Goal: Find contact information: Find specific fact

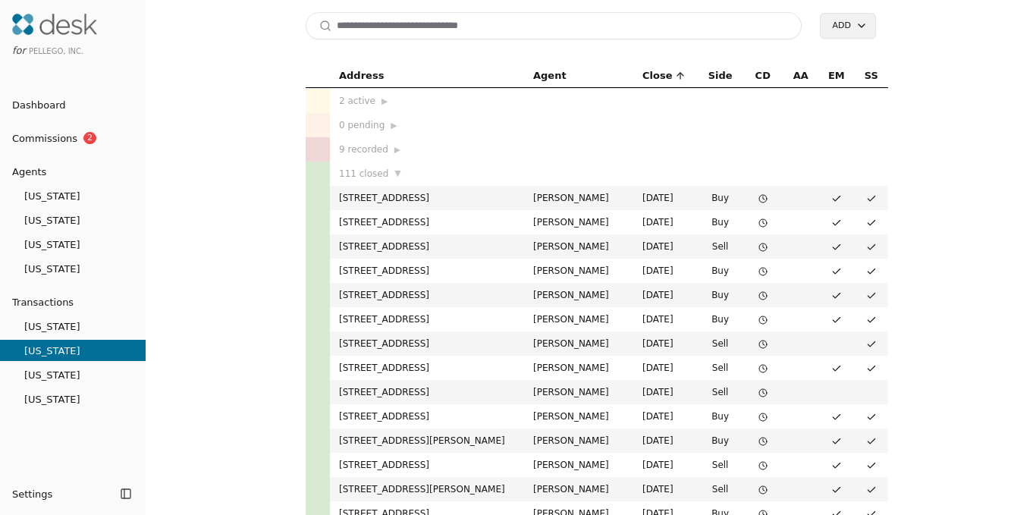
scroll to position [2037, 0]
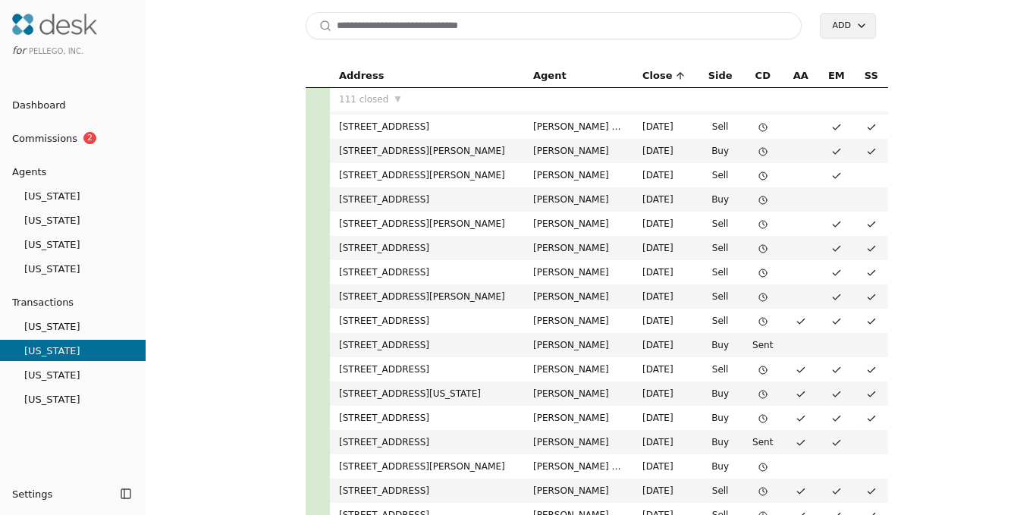
click at [107, 226] on span "[US_STATE]" at bounding box center [73, 220] width 146 height 16
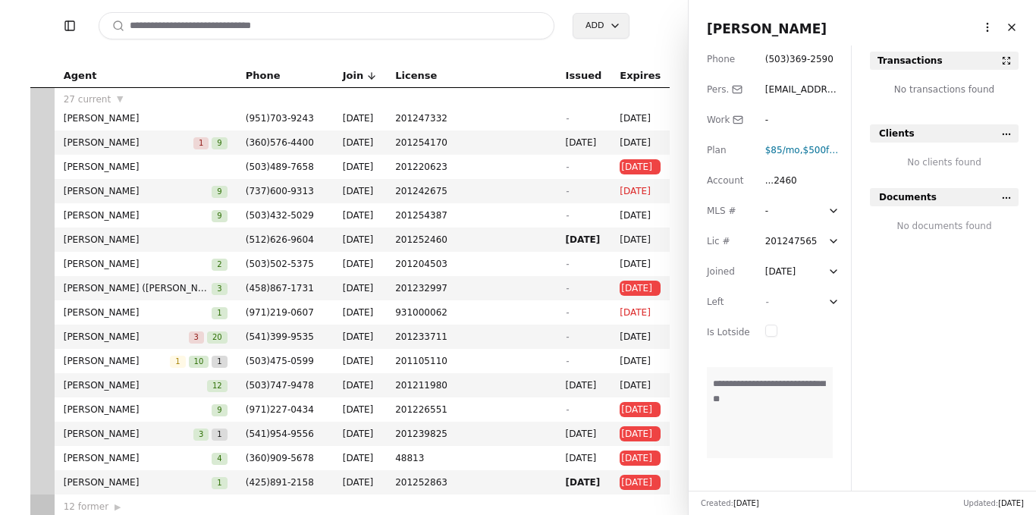
scroll to position [326, 0]
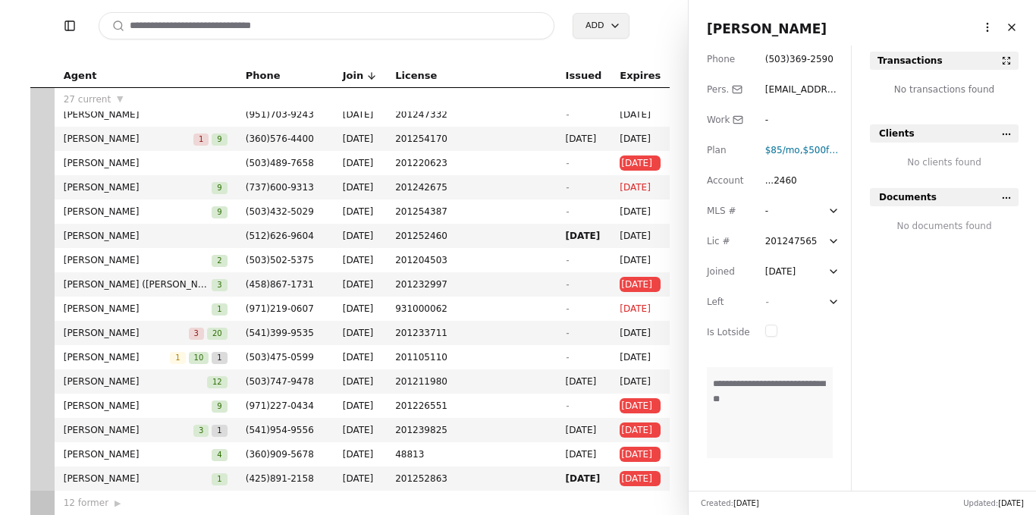
click at [119, 498] on div "12 former ▶" at bounding box center [146, 502] width 164 height 15
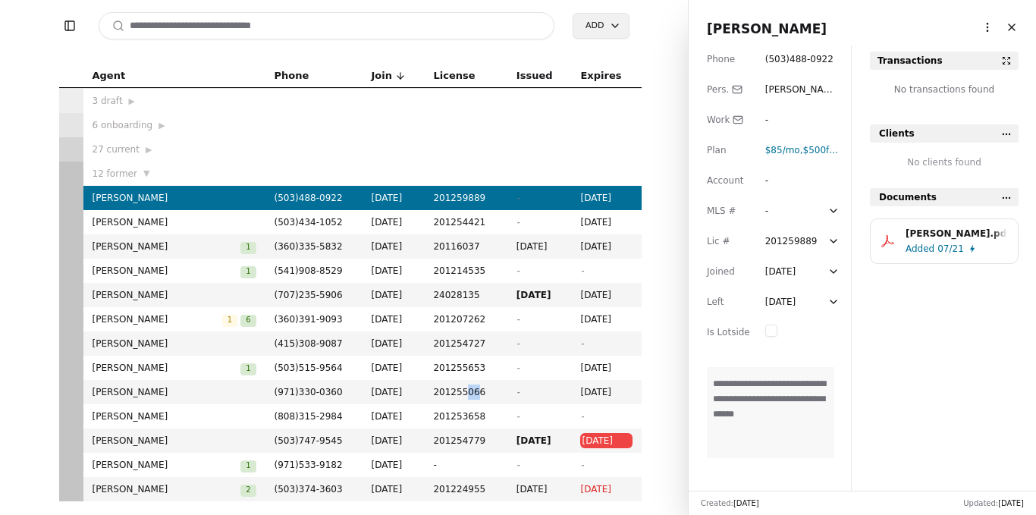
drag, startPoint x: 478, startPoint y: 386, endPoint x: 467, endPoint y: 388, distance: 10.9
click at [467, 388] on span "201255066" at bounding box center [465, 392] width 64 height 15
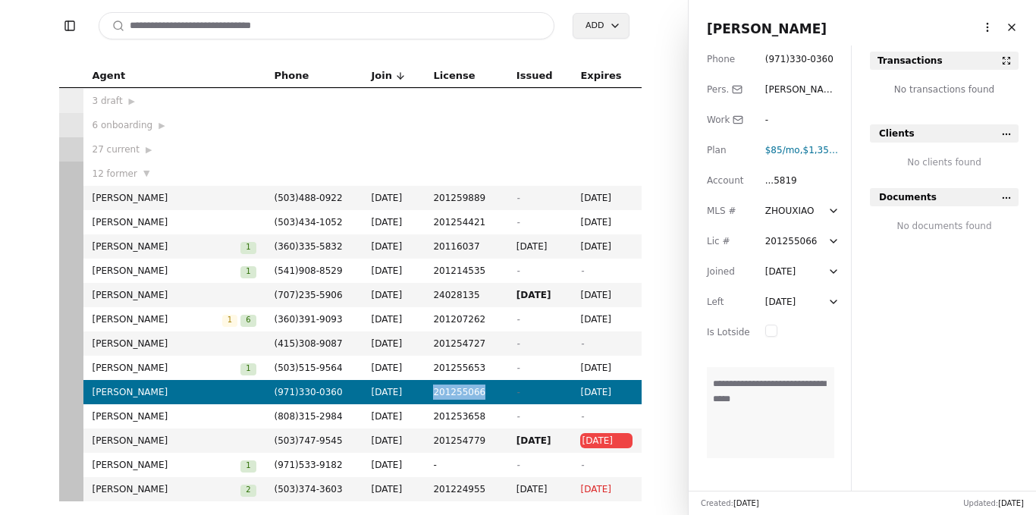
drag, startPoint x: 482, startPoint y: 389, endPoint x: 436, endPoint y: 392, distance: 45.6
click at [436, 392] on td "201255066" at bounding box center [465, 392] width 83 height 24
copy span "201255066"
drag, startPoint x: 155, startPoint y: 392, endPoint x: 94, endPoint y: 395, distance: 60.7
click at [94, 395] on span "[PERSON_NAME]" at bounding box center [175, 392] width 164 height 15
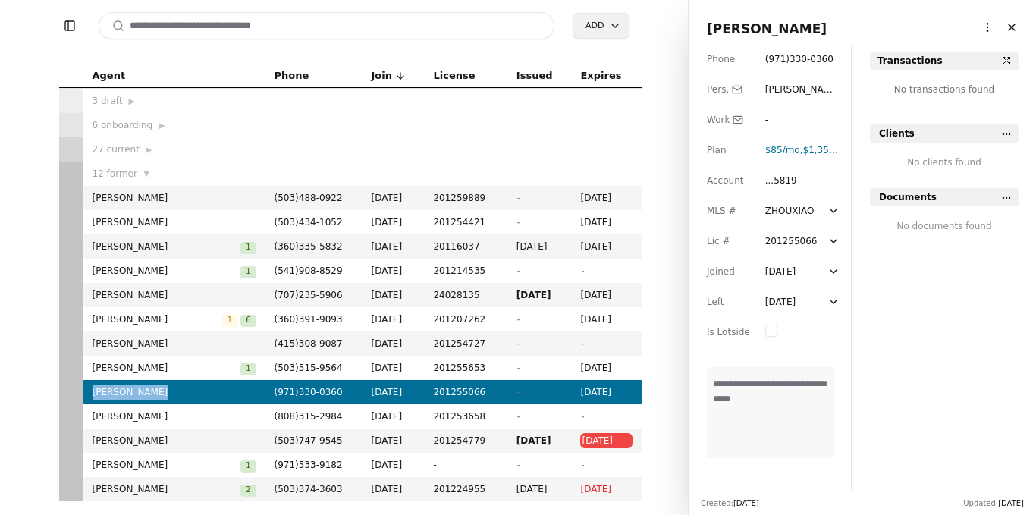
copy span "[PERSON_NAME]"
